Goal: Find contact information: Find contact information

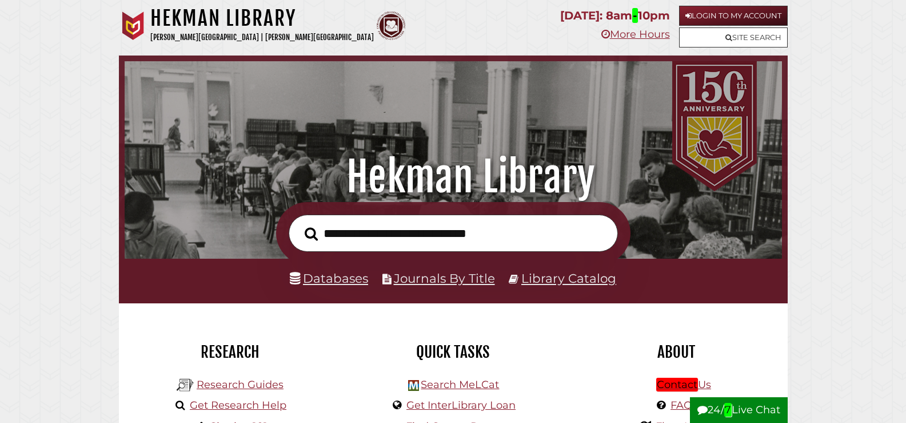
scroll to position [1211, 0]
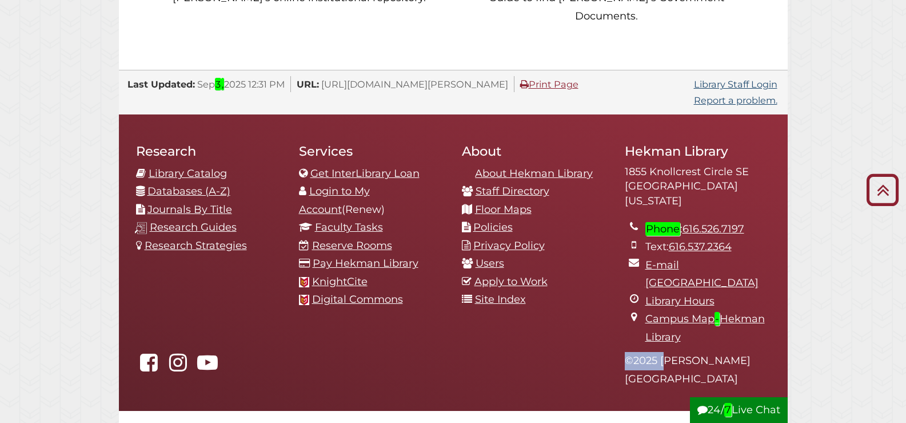
drag, startPoint x: 689, startPoint y: 292, endPoint x: 786, endPoint y: 288, distance: 96.7
click at [786, 288] on footer "Research Library Catalog Databases (A-Z) Journals By Title Research Guides Rese…" at bounding box center [453, 262] width 669 height 297
click at [569, 313] on footer "Research Library Catalog Databases (A-Z) Journals By Title Research Guides Rese…" at bounding box center [453, 262] width 669 height 297
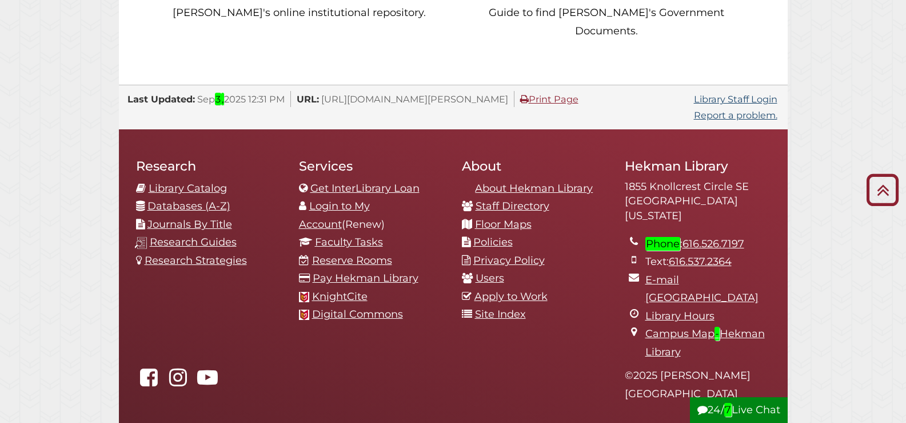
scroll to position [1195, 0]
click at [139, 367] on icon "Hekman Library on Facebook" at bounding box center [149, 377] width 26 height 21
click at [178, 367] on icon "hekmanlibrary on Instagram" at bounding box center [178, 377] width 26 height 21
click at [209, 367] on icon "Hekman Library on YouTube" at bounding box center [207, 377] width 26 height 21
drag, startPoint x: 752, startPoint y: 184, endPoint x: 686, endPoint y: 193, distance: 66.4
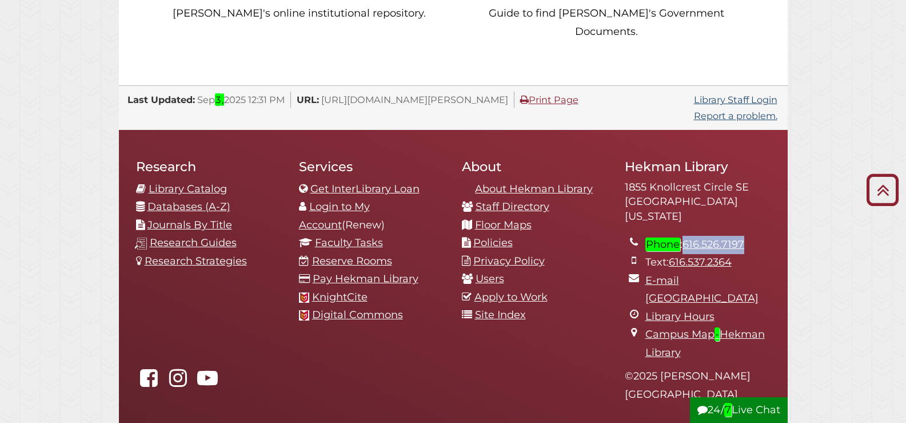
click at [686, 236] on li "Phone : 616.526.7197" at bounding box center [707, 245] width 125 height 18
copy link "616.526.7197"
drag, startPoint x: 735, startPoint y: 208, endPoint x: 669, endPoint y: 206, distance: 66.3
click at [669, 253] on li "Text: 616.537.2364" at bounding box center [707, 262] width 125 height 18
copy li "616.537.2364"
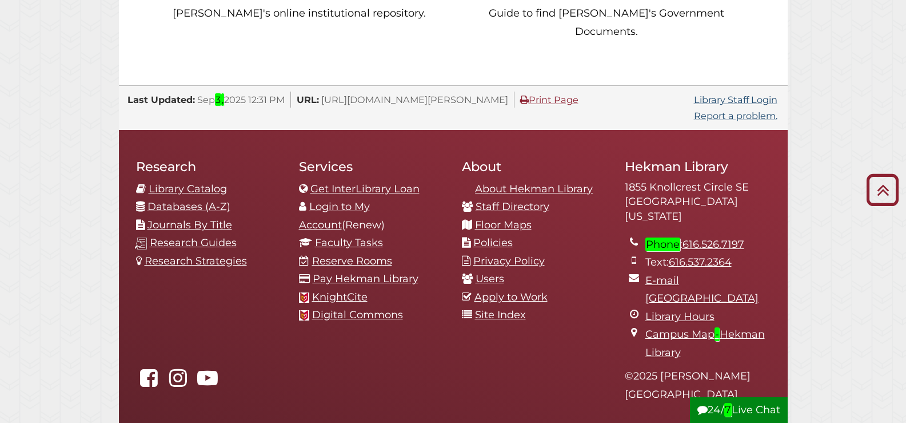
drag, startPoint x: 633, startPoint y: 226, endPoint x: 872, endPoint y: 271, distance: 242.6
drag, startPoint x: 689, startPoint y: 230, endPoint x: 652, endPoint y: 230, distance: 37.2
click at [652, 274] on link "E-mail [GEOGRAPHIC_DATA]" at bounding box center [701, 289] width 113 height 31
click at [567, 182] on link "About Hekman Library" at bounding box center [534, 188] width 118 height 13
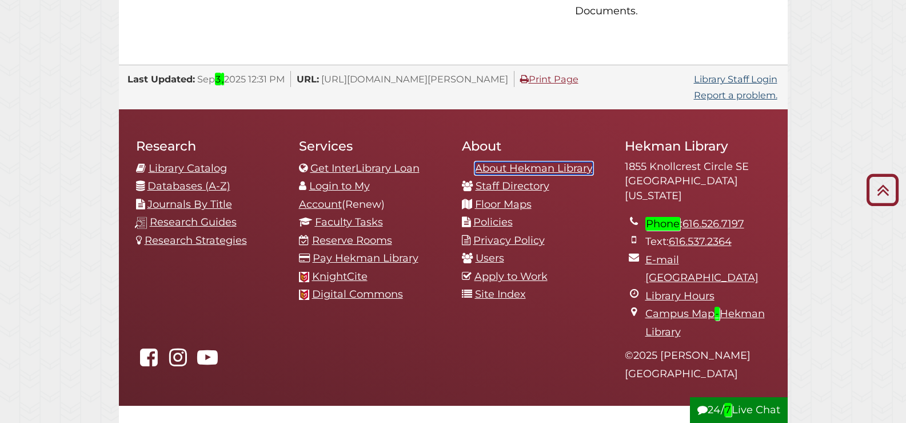
scroll to position [1253, 0]
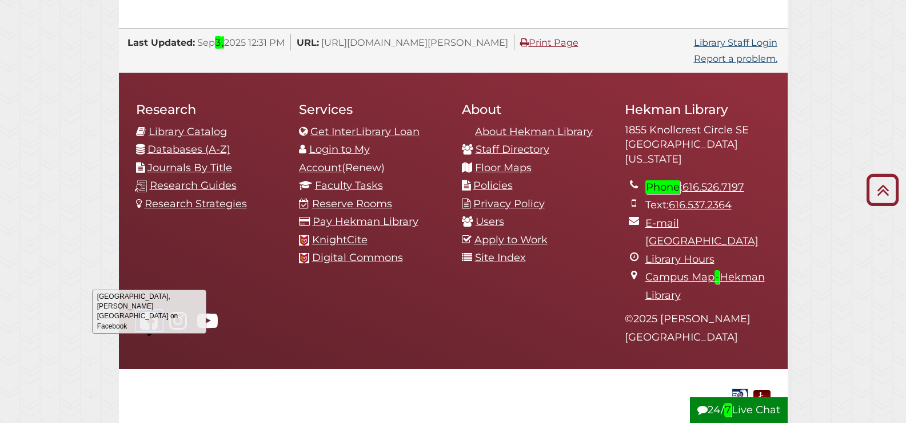
click at [149, 310] on icon "Hekman Library on Facebook" at bounding box center [149, 320] width 26 height 21
click at [173, 310] on icon "hekmanlibrary on Instagram" at bounding box center [178, 320] width 26 height 21
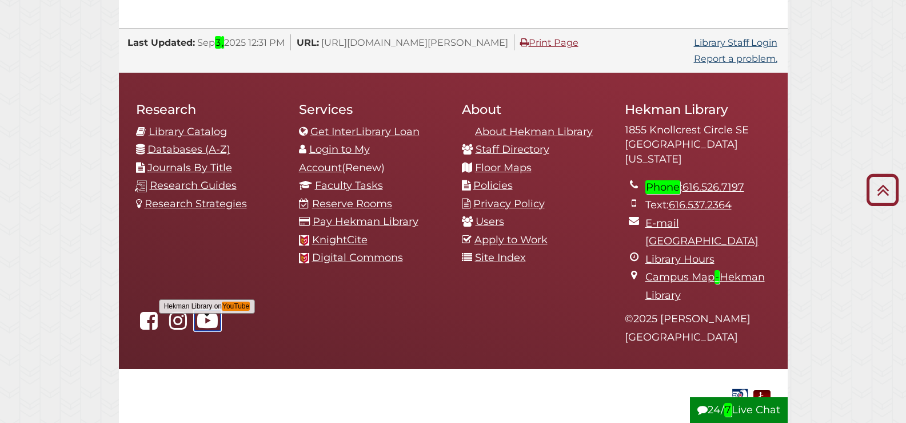
click at [208, 310] on icon "Hekman Library on YouTube" at bounding box center [207, 320] width 26 height 21
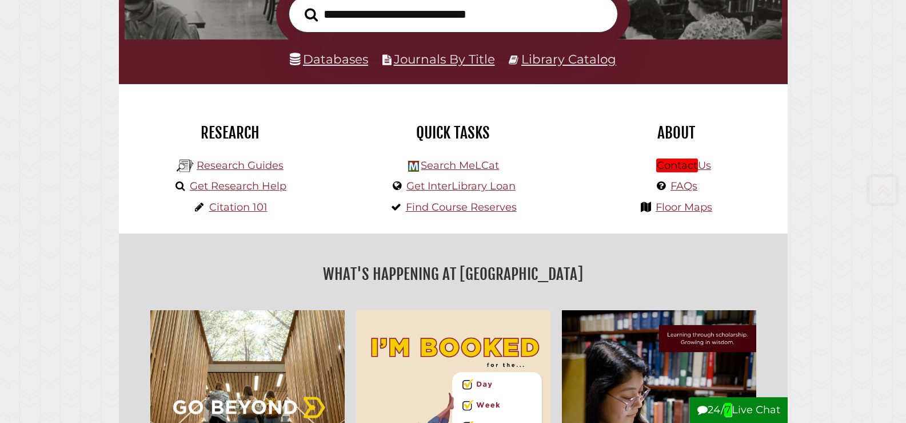
scroll to position [229, 0]
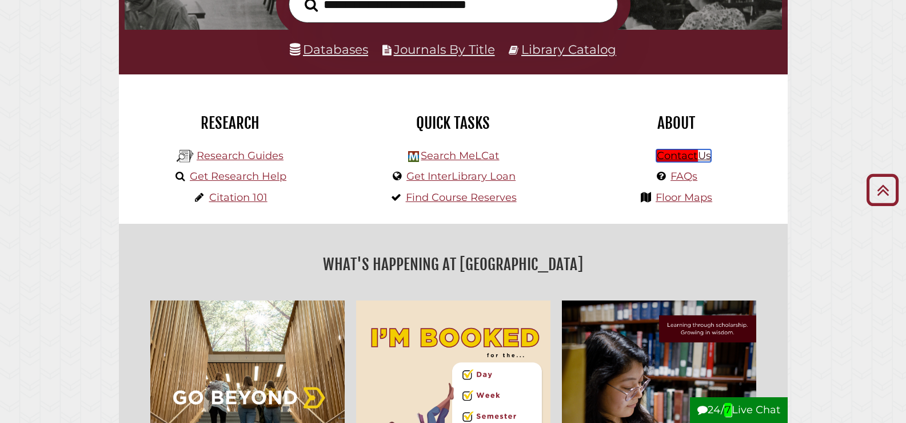
click at [690, 157] on em "Contact" at bounding box center [677, 156] width 42 height 14
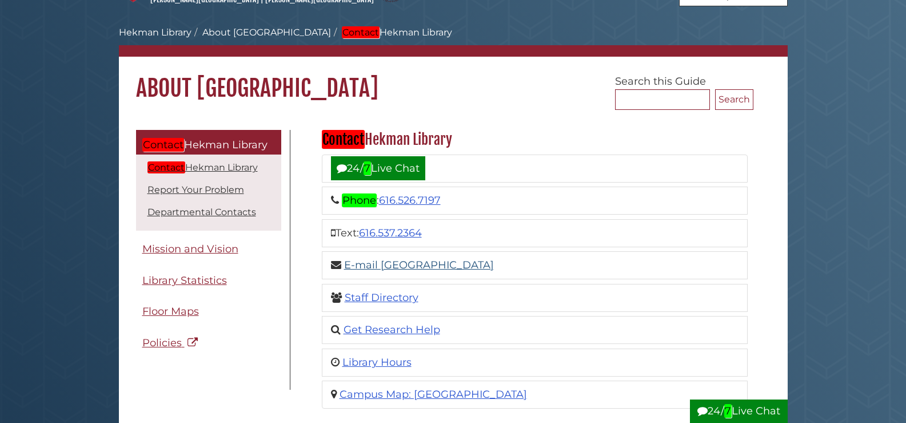
scroll to position [57, 0]
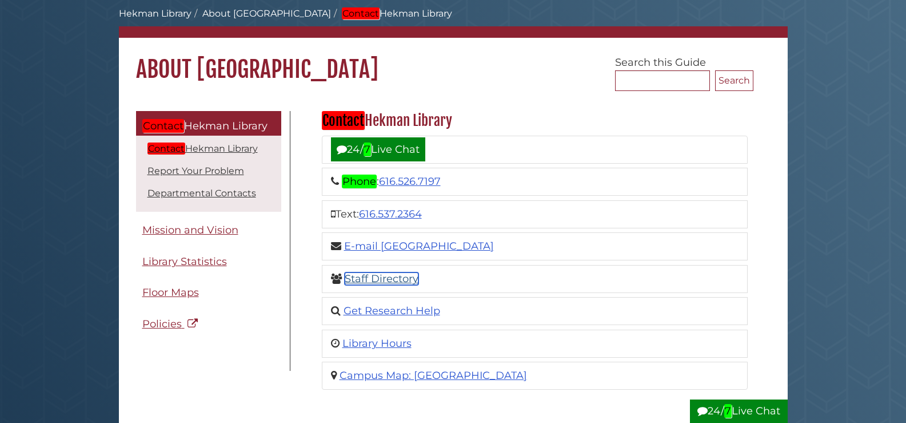
click at [392, 280] on link "Staff Directory" at bounding box center [382, 278] width 74 height 13
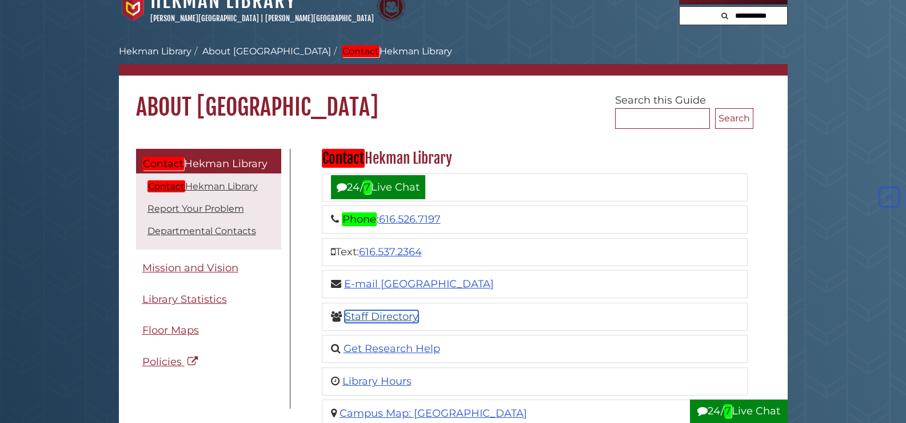
scroll to position [0, 0]
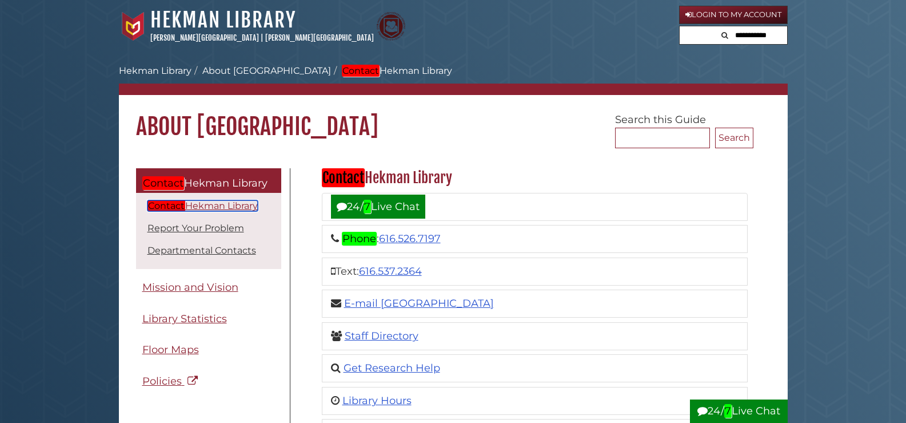
click at [198, 210] on link "Contact Hekman Library" at bounding box center [203, 205] width 110 height 11
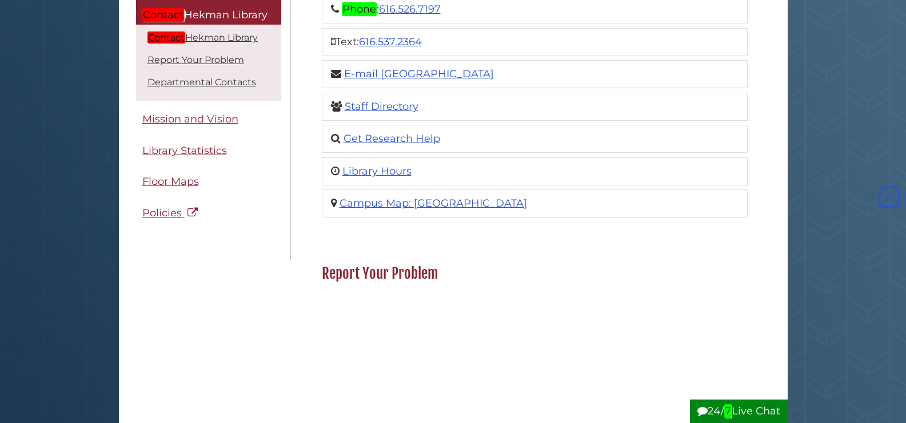
scroll to position [225, 0]
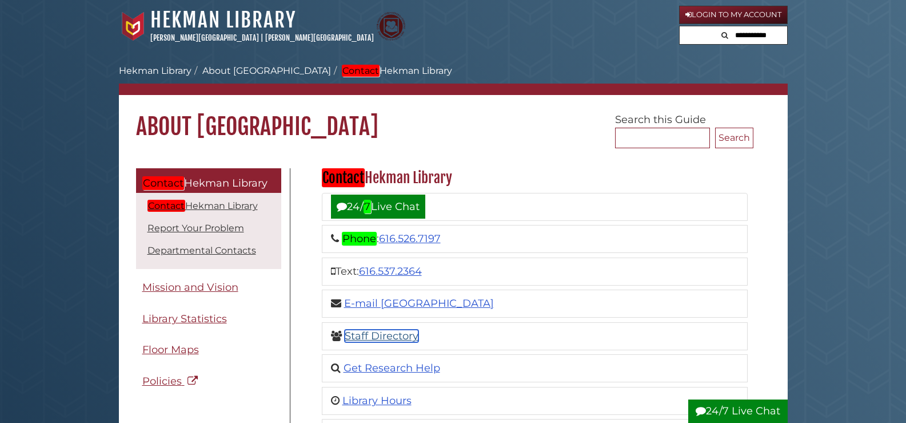
click at [372, 340] on link "Staff Directory" at bounding box center [382, 335] width 74 height 13
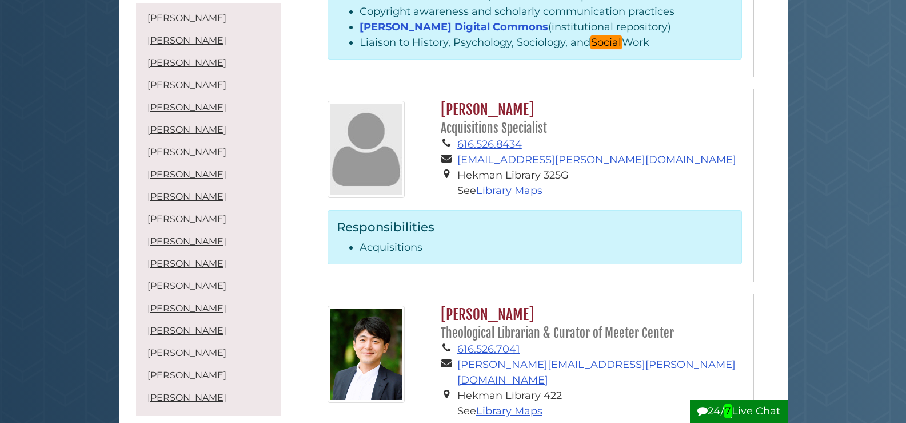
scroll to position [400, 0]
